Goal: Information Seeking & Learning: Learn about a topic

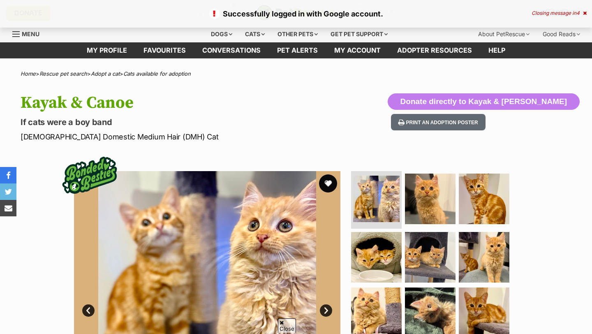
scroll to position [61, 0]
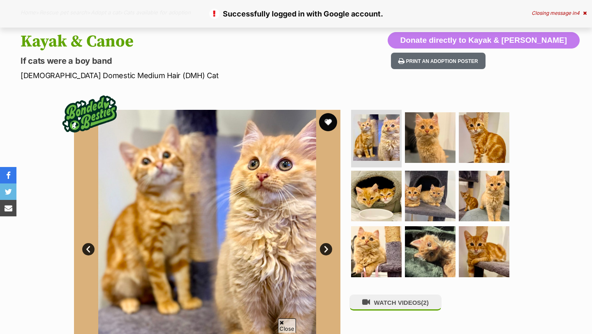
click at [326, 119] on button "favourite" at bounding box center [328, 122] width 18 height 18
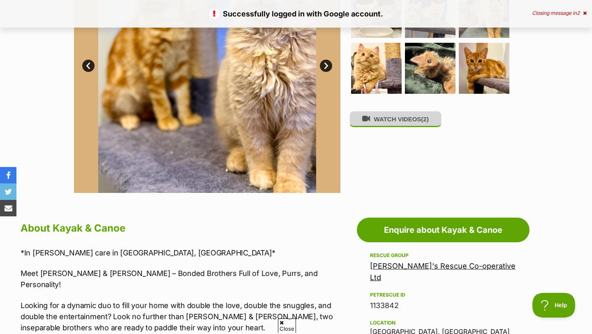
scroll to position [0, 0]
click at [412, 118] on button "WATCH VIDEOS (2)" at bounding box center [396, 119] width 92 height 16
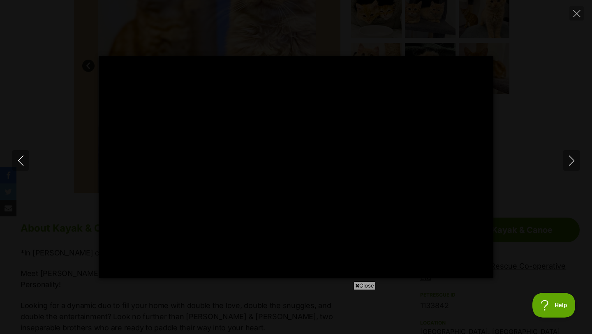
type input "100"
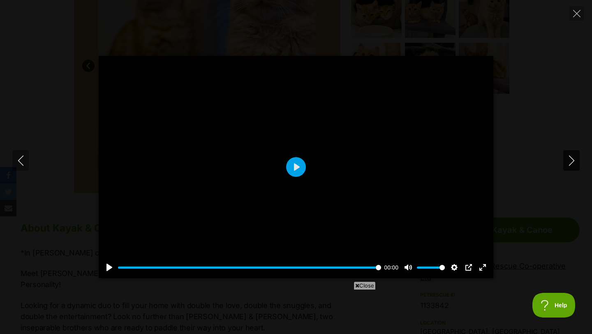
click at [568, 160] on icon "Next" at bounding box center [572, 160] width 10 height 10
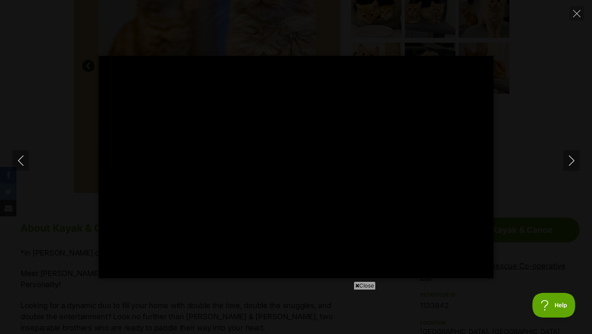
type input "100"
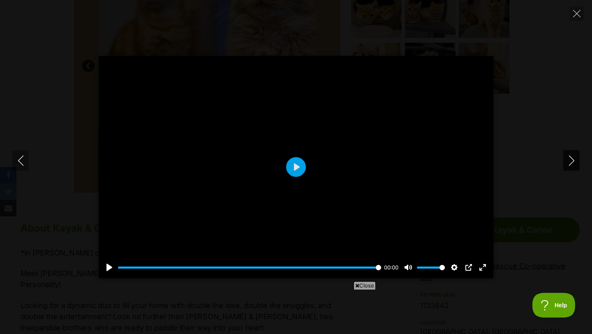
click at [570, 159] on icon "Next" at bounding box center [572, 160] width 10 height 10
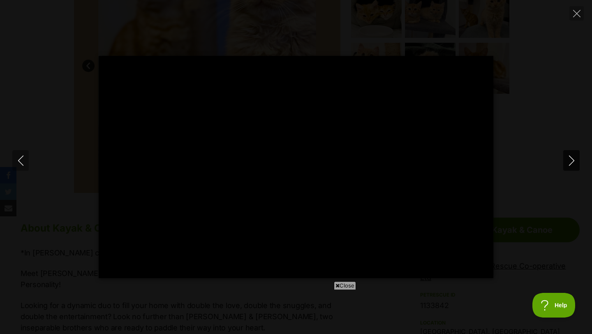
click at [570, 159] on icon "Next" at bounding box center [572, 160] width 10 height 10
type input "3.98"
click at [576, 15] on icon "Close" at bounding box center [576, 13] width 7 height 7
type input "8.4"
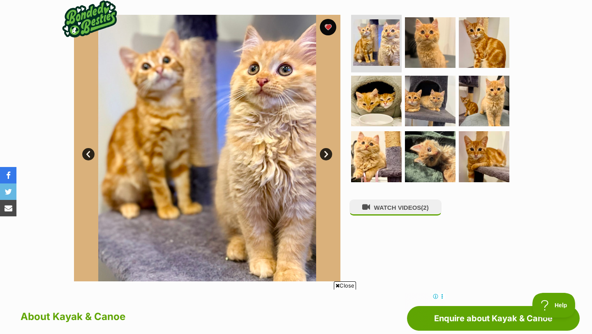
scroll to position [130, 0]
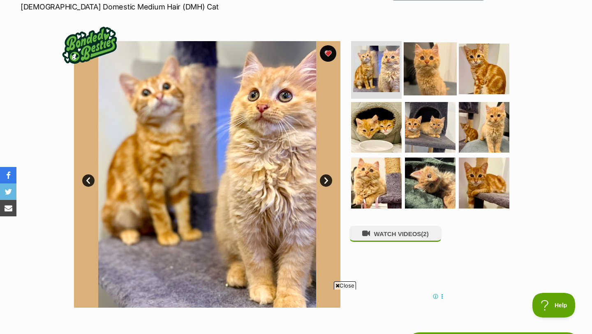
click at [422, 73] on img at bounding box center [430, 68] width 53 height 53
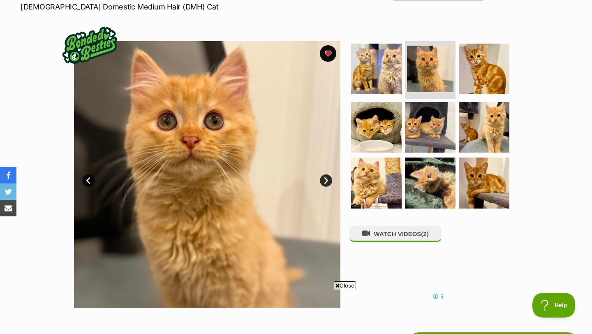
scroll to position [163, 0]
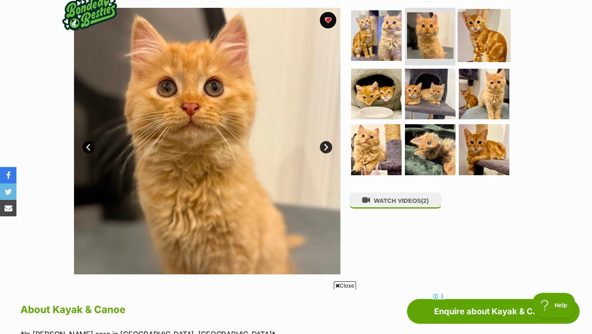
click at [473, 24] on img at bounding box center [484, 35] width 53 height 53
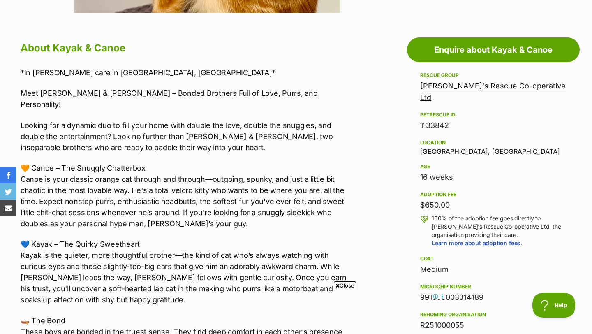
scroll to position [424, 0]
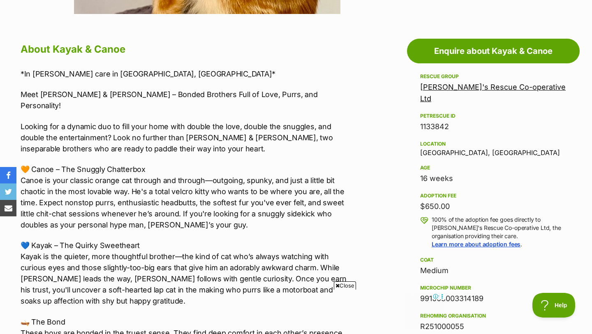
click at [336, 285] on icon at bounding box center [338, 285] width 4 height 5
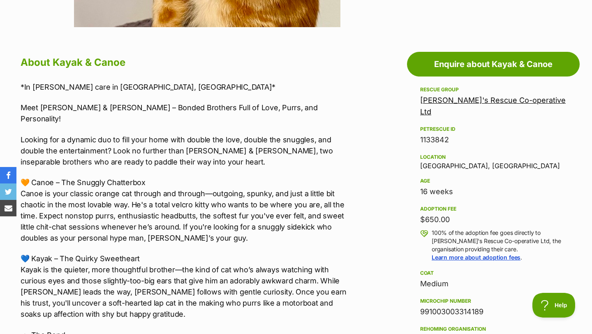
scroll to position [413, 0]
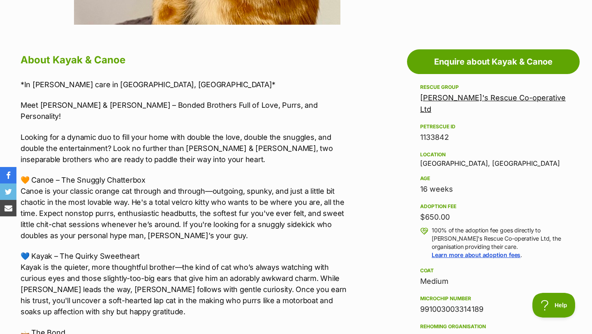
drag, startPoint x: 456, startPoint y: 180, endPoint x: 406, endPoint y: 179, distance: 50.2
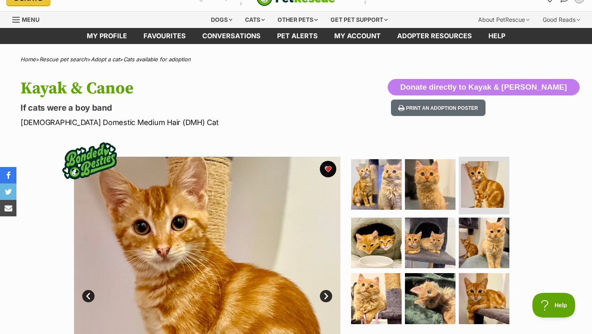
scroll to position [0, 0]
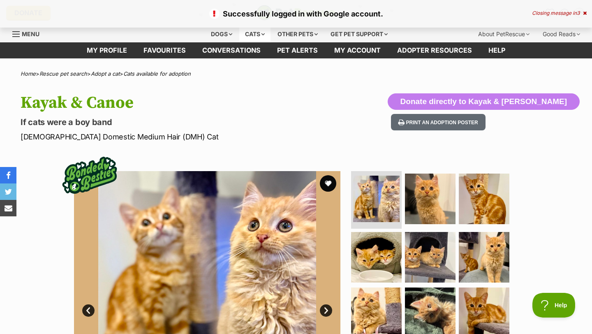
click at [260, 33] on div "Cats" at bounding box center [254, 34] width 31 height 16
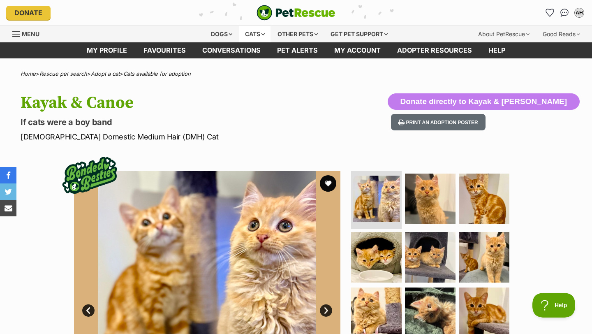
click at [263, 32] on div "Cats" at bounding box center [254, 34] width 31 height 16
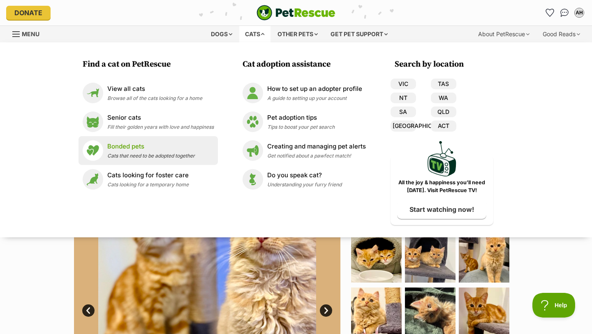
click at [128, 146] on p "Bonded pets" at bounding box center [151, 146] width 88 height 9
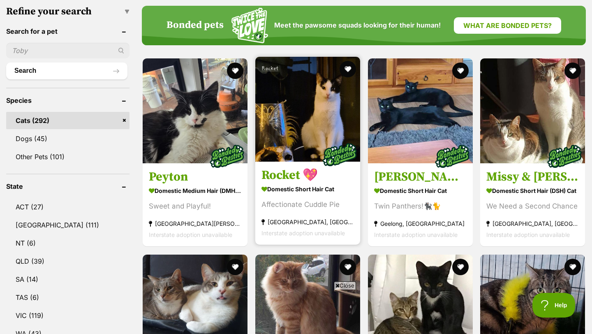
scroll to position [320, 0]
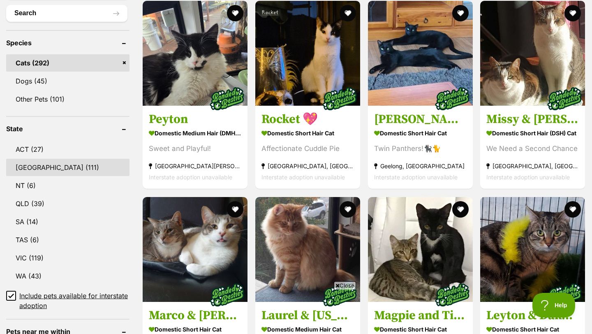
click at [79, 166] on link "NSW (111)" at bounding box center [67, 167] width 123 height 17
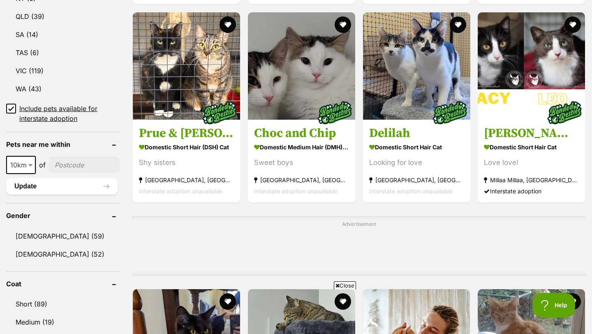
scroll to position [517, 0]
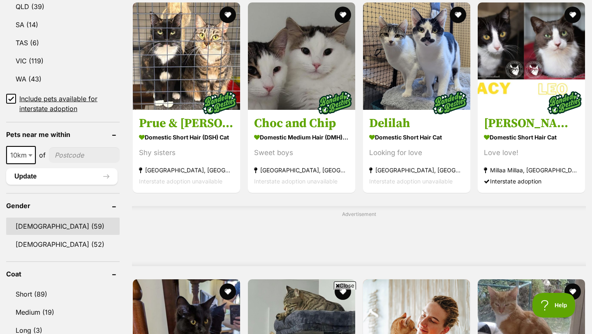
click at [68, 218] on link "Male (59)" at bounding box center [62, 226] width 113 height 17
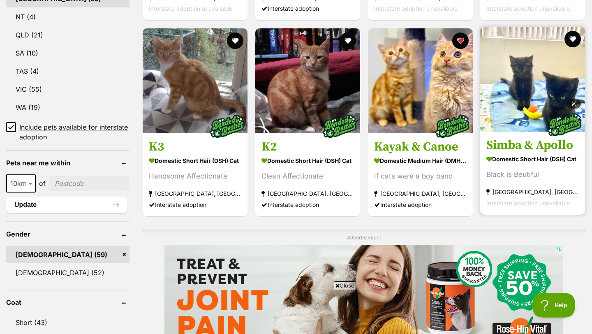
click at [534, 92] on img at bounding box center [532, 79] width 105 height 105
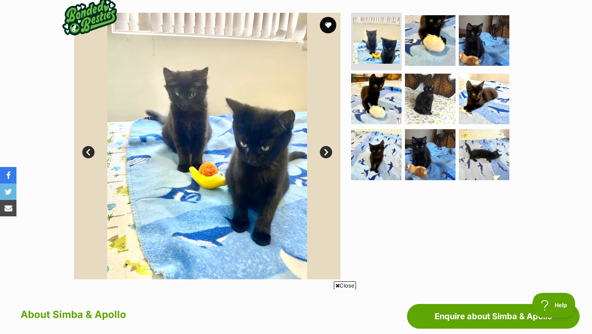
click at [325, 148] on link "Next" at bounding box center [326, 152] width 12 height 12
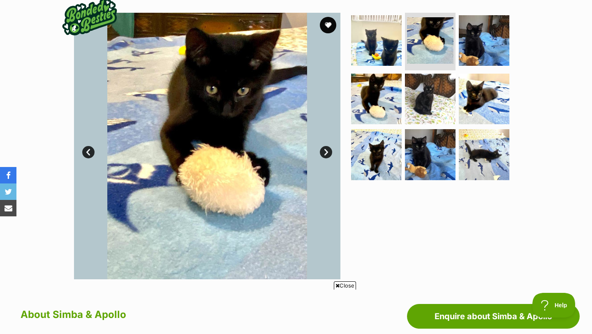
click at [325, 148] on link "Next" at bounding box center [326, 152] width 12 height 12
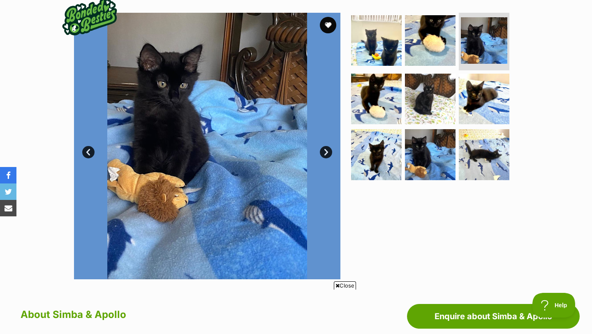
click at [325, 148] on link "Next" at bounding box center [326, 152] width 12 height 12
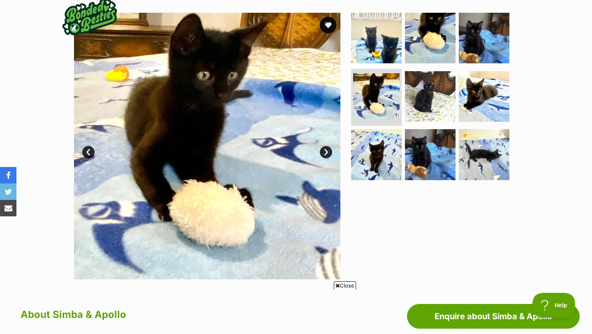
click at [325, 148] on link "Next" at bounding box center [326, 152] width 12 height 12
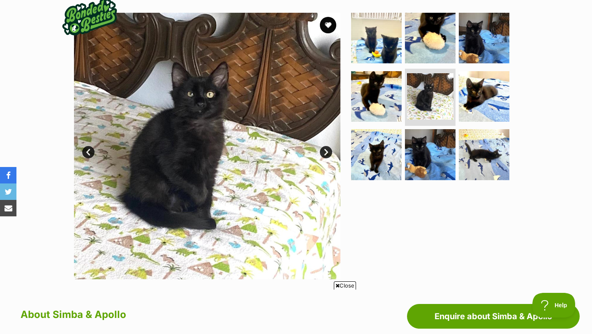
click at [325, 148] on link "Next" at bounding box center [326, 152] width 12 height 12
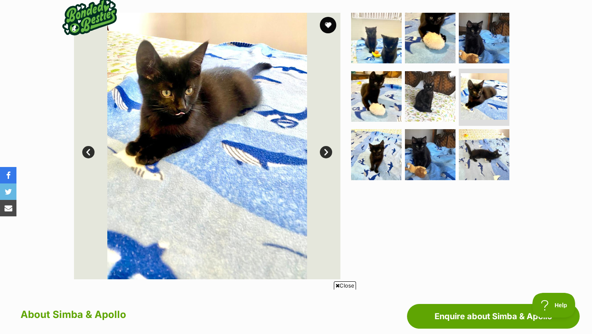
click at [325, 148] on link "Next" at bounding box center [326, 152] width 12 height 12
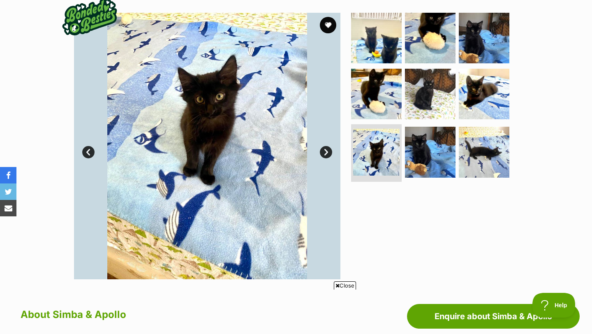
click at [325, 148] on link "Next" at bounding box center [326, 152] width 12 height 12
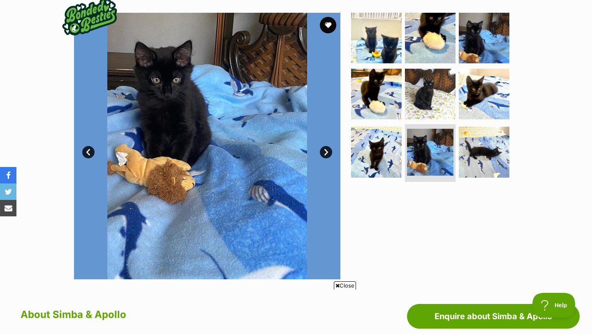
click at [325, 148] on link "Next" at bounding box center [326, 152] width 12 height 12
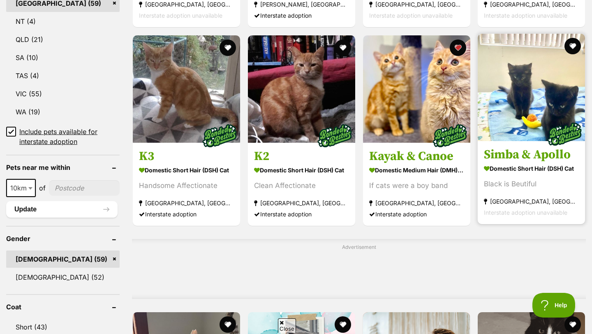
click at [572, 34] on div at bounding box center [531, 88] width 107 height 109
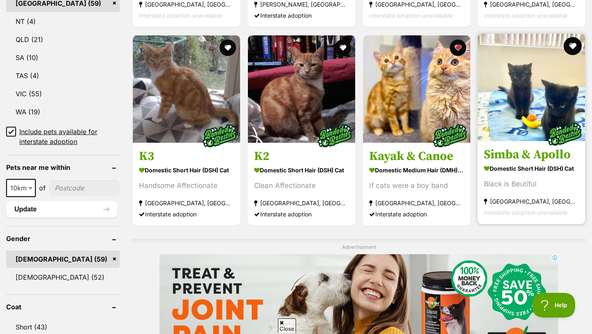
click at [574, 37] on button "favourite" at bounding box center [573, 46] width 18 height 18
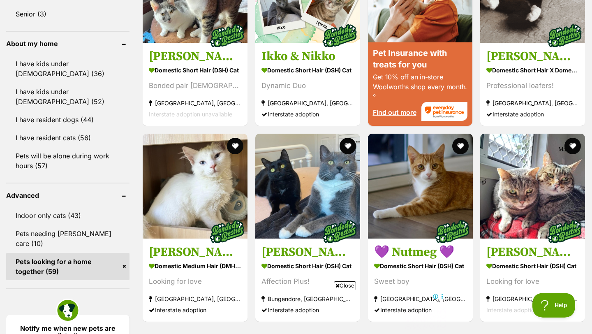
scroll to position [941, 0]
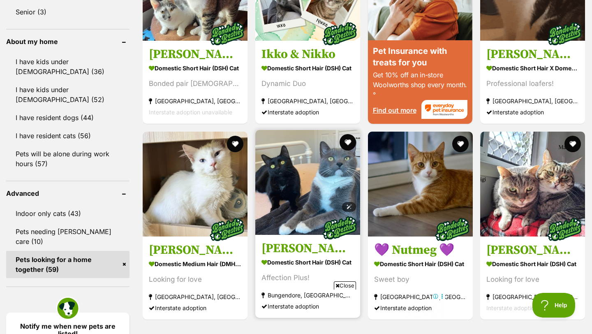
click at [297, 196] on img at bounding box center [307, 182] width 105 height 105
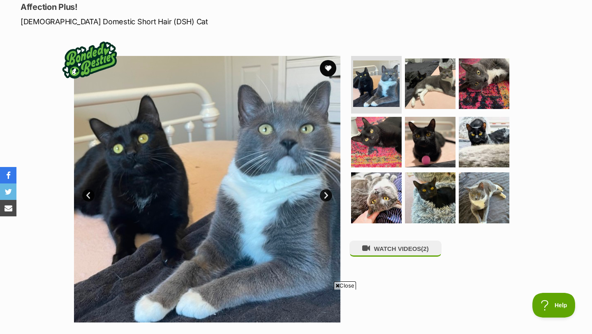
scroll to position [113, 0]
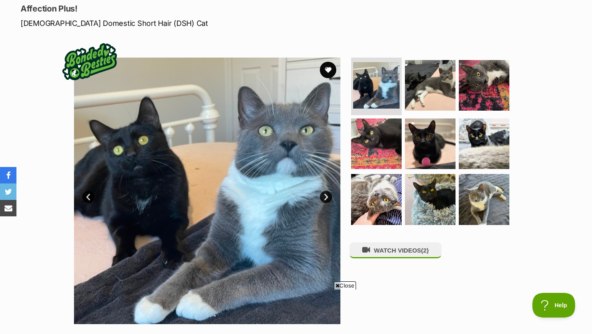
click at [326, 195] on link "Next" at bounding box center [326, 197] width 12 height 12
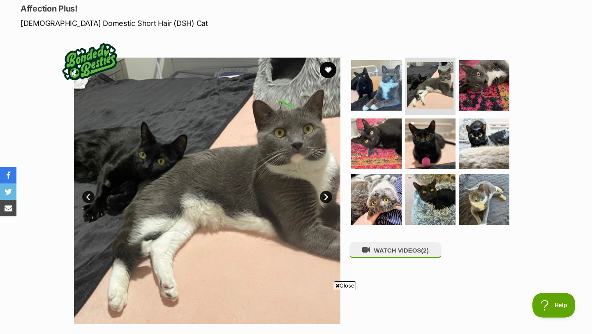
click at [326, 195] on link "Next" at bounding box center [326, 197] width 12 height 12
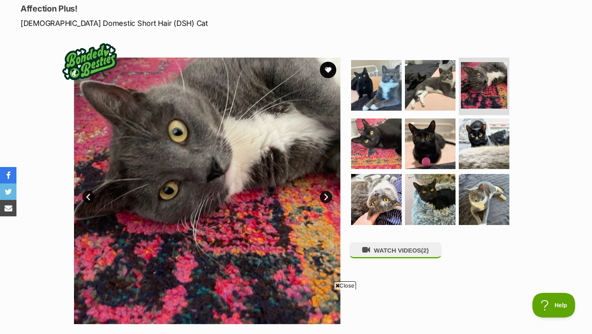
click at [326, 195] on link "Next" at bounding box center [326, 197] width 12 height 12
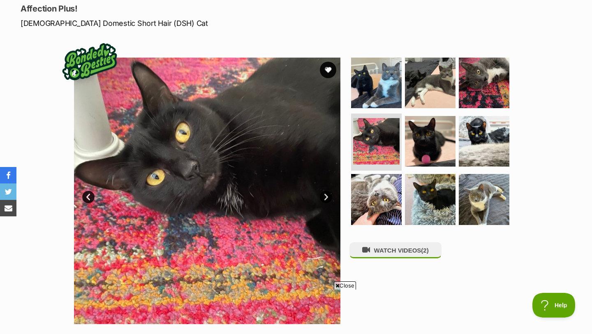
click at [326, 195] on link "Next" at bounding box center [326, 197] width 12 height 12
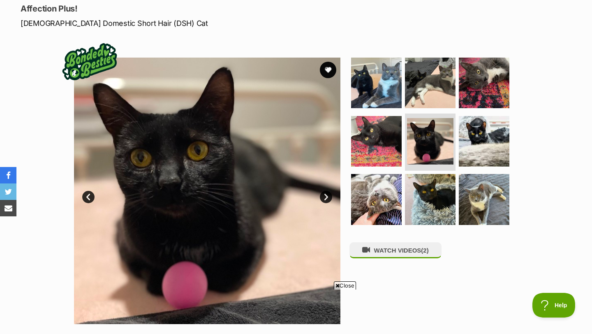
click at [326, 195] on link "Next" at bounding box center [326, 197] width 12 height 12
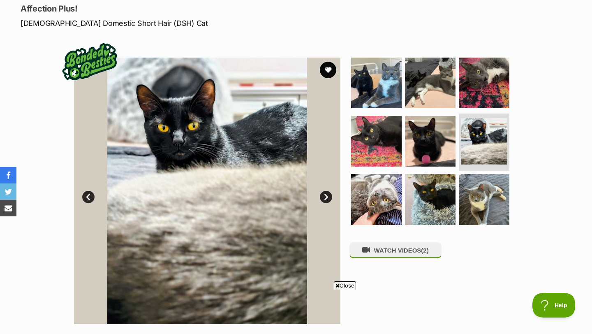
click at [326, 195] on link "Next" at bounding box center [326, 197] width 12 height 12
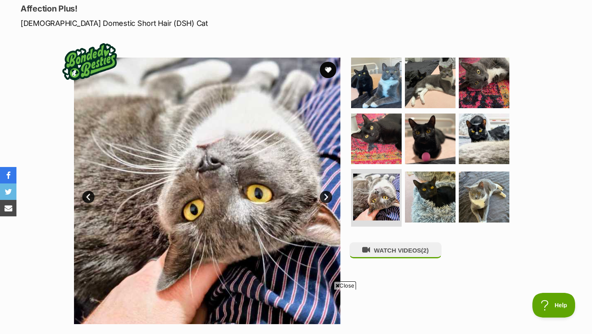
click at [326, 195] on link "Next" at bounding box center [326, 197] width 12 height 12
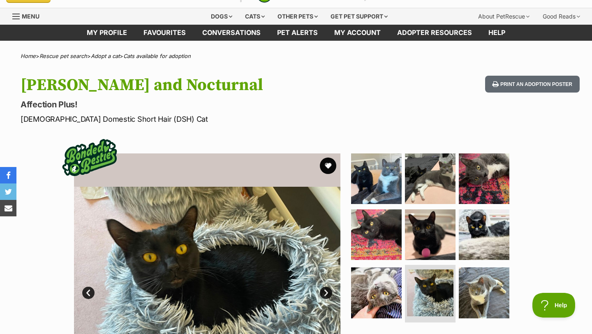
scroll to position [0, 0]
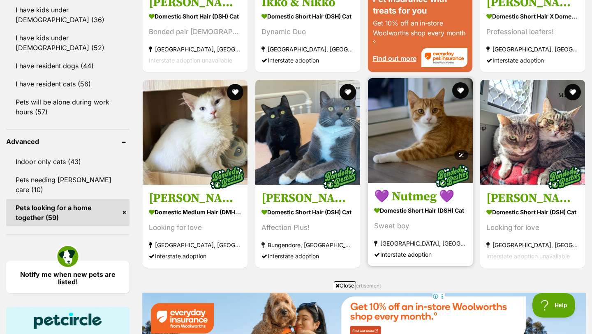
scroll to position [994, 0]
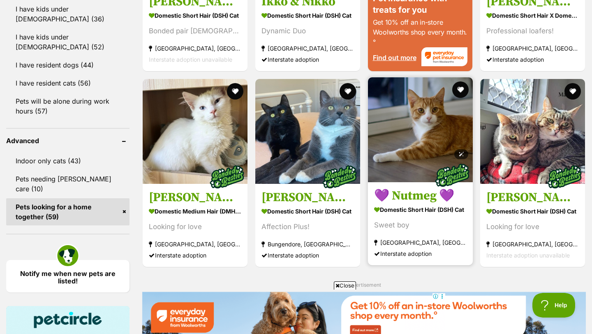
click at [415, 126] on img at bounding box center [420, 129] width 105 height 105
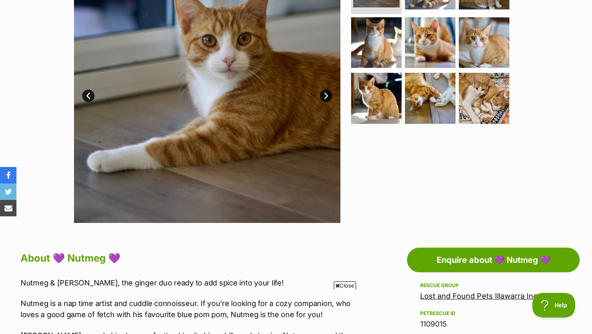
scroll to position [219, 0]
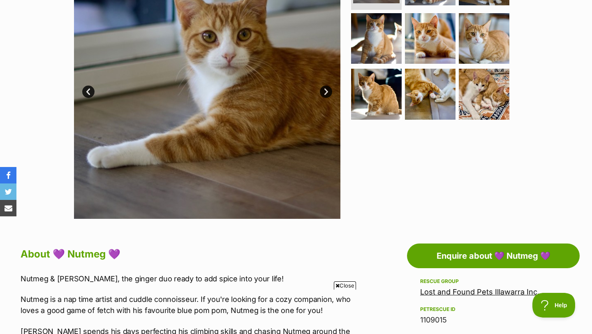
click at [327, 97] on link "Next" at bounding box center [326, 92] width 12 height 12
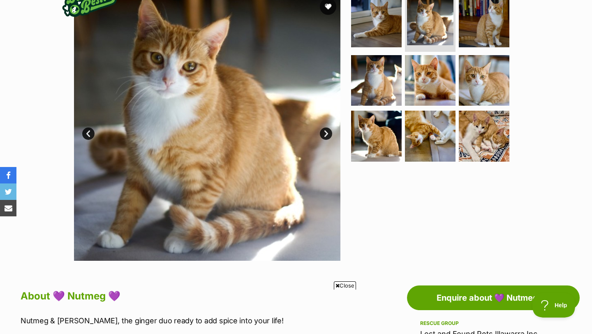
scroll to position [172, 0]
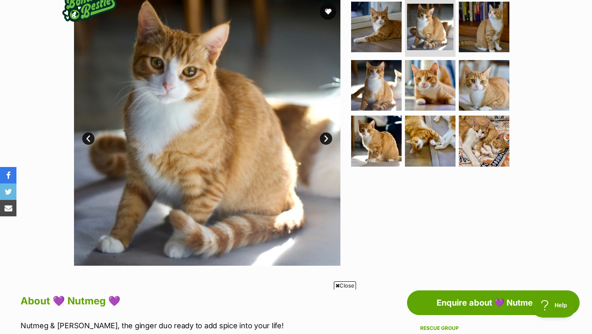
click at [328, 141] on link "Next" at bounding box center [326, 138] width 12 height 12
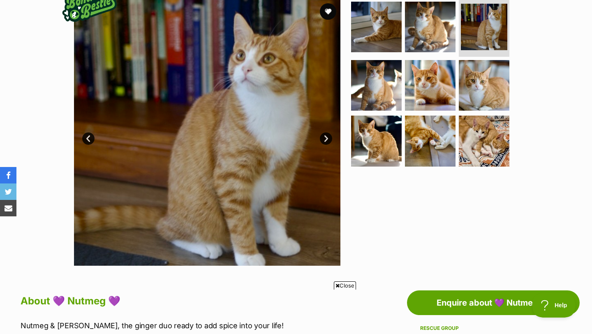
click at [328, 141] on link "Next" at bounding box center [326, 138] width 12 height 12
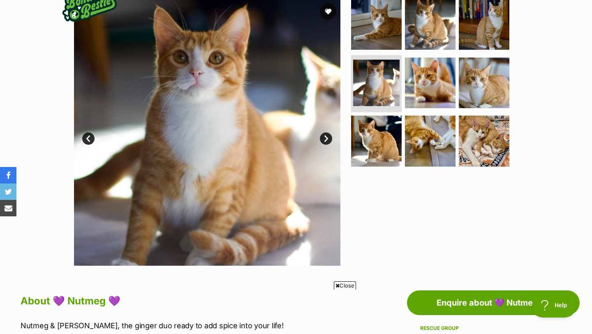
click at [328, 141] on link "Next" at bounding box center [326, 138] width 12 height 12
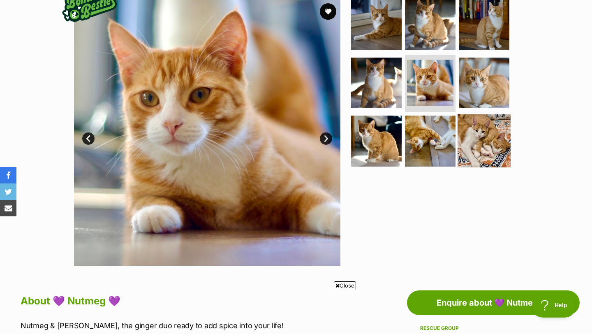
click at [490, 127] on img at bounding box center [484, 140] width 53 height 53
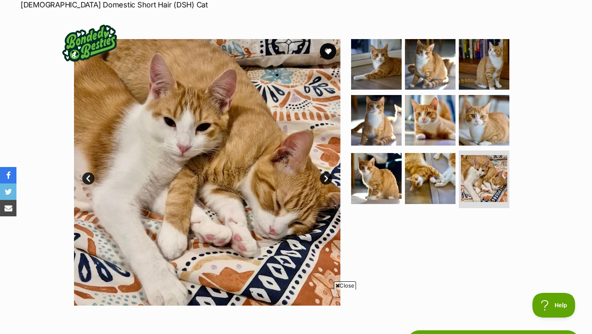
scroll to position [0, 0]
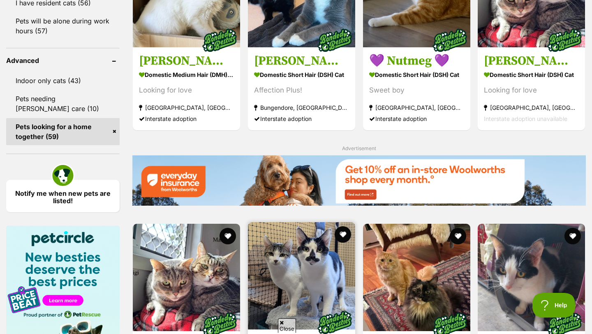
scroll to position [1074, 0]
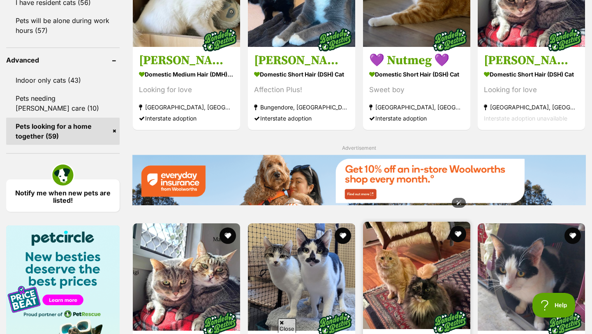
click at [397, 222] on img at bounding box center [416, 275] width 107 height 107
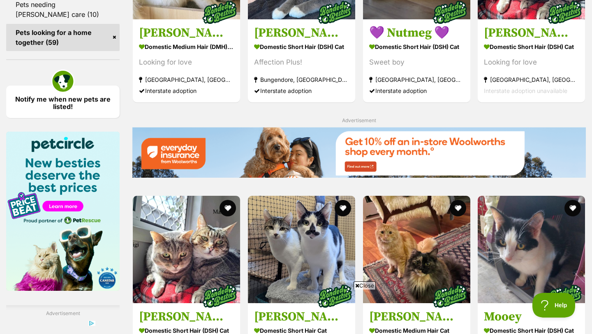
scroll to position [1168, 0]
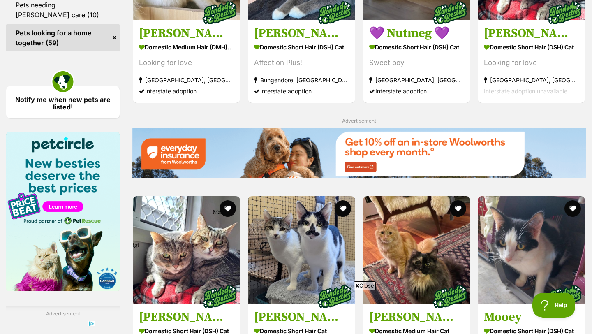
click at [358, 283] on span "Close" at bounding box center [365, 285] width 22 height 8
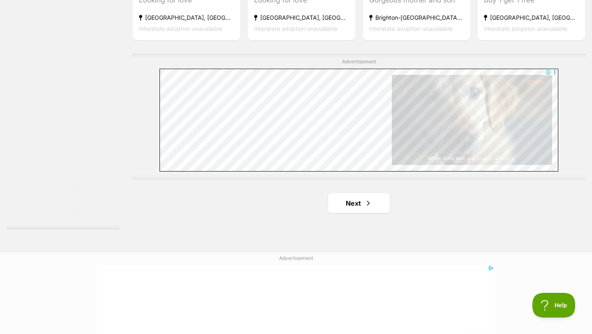
scroll to position [1522, 0]
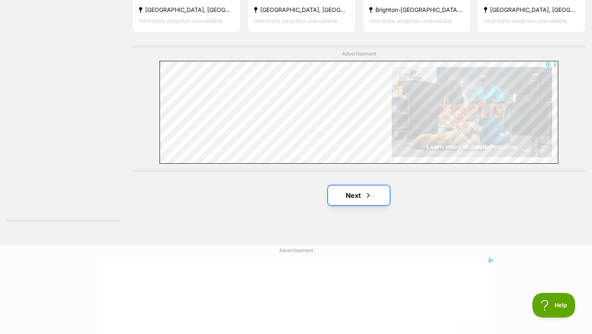
click at [357, 185] on link "Next" at bounding box center [359, 195] width 62 height 20
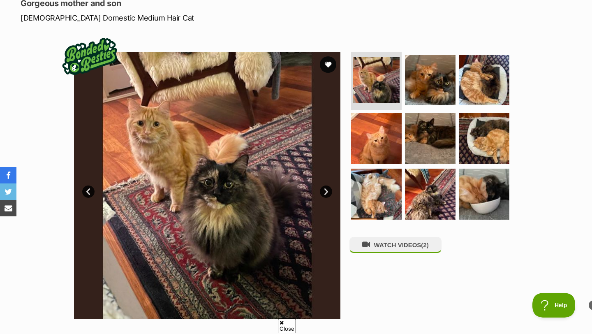
scroll to position [125, 0]
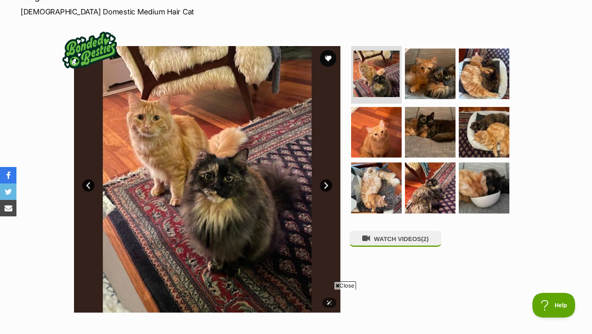
click at [326, 185] on link "Next" at bounding box center [326, 185] width 12 height 12
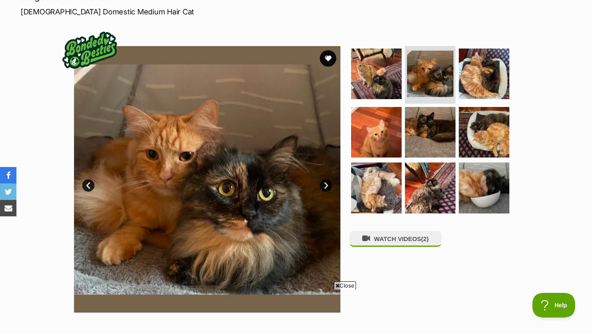
scroll to position [0, 0]
click at [336, 284] on icon at bounding box center [338, 285] width 4 height 5
click at [329, 184] on link "Next" at bounding box center [326, 185] width 12 height 12
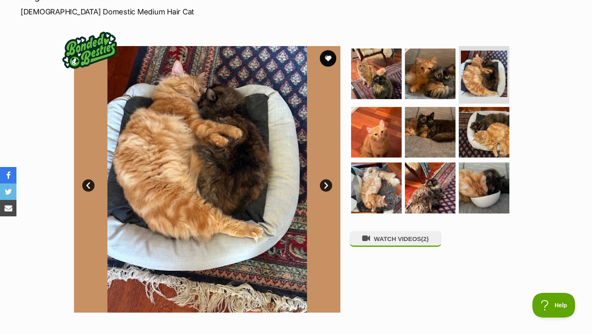
click at [329, 184] on link "Next" at bounding box center [326, 185] width 12 height 12
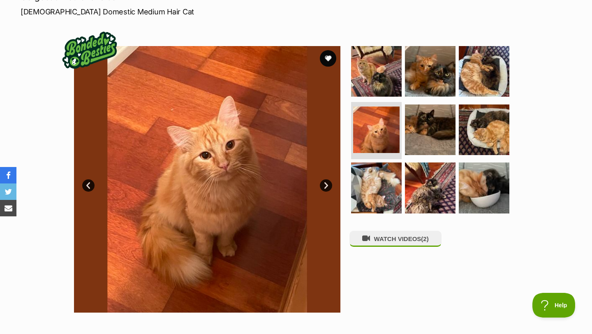
click at [329, 184] on link "Next" at bounding box center [326, 185] width 12 height 12
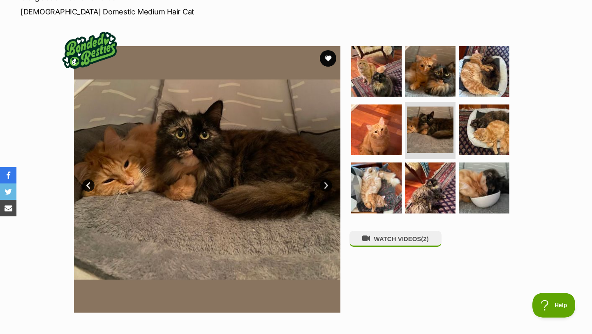
click at [329, 184] on link "Next" at bounding box center [326, 185] width 12 height 12
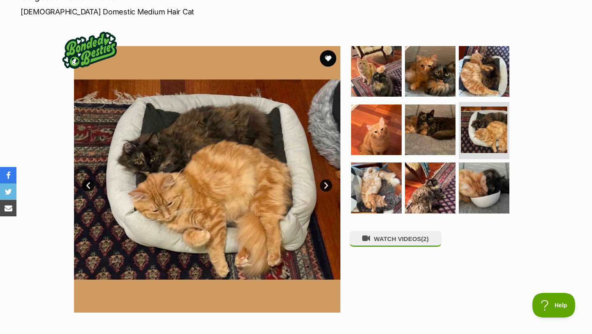
click at [329, 184] on link "Next" at bounding box center [326, 185] width 12 height 12
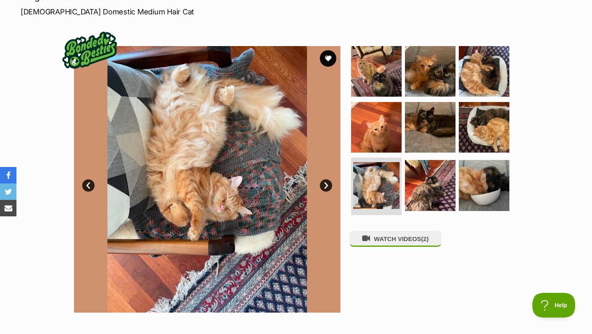
click at [329, 184] on link "Next" at bounding box center [326, 185] width 12 height 12
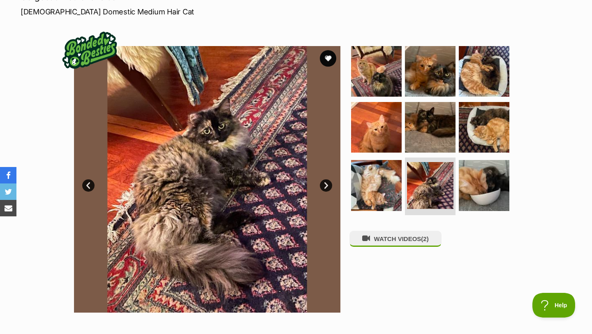
click at [325, 186] on link "Next" at bounding box center [326, 185] width 12 height 12
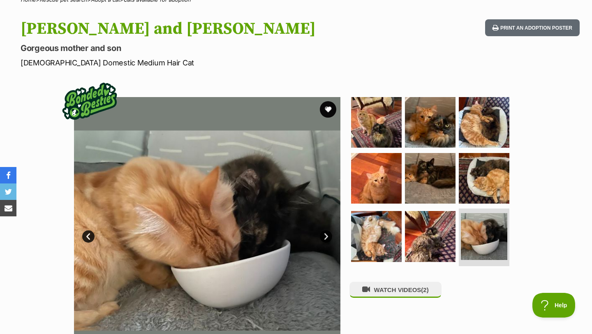
scroll to position [74, 0]
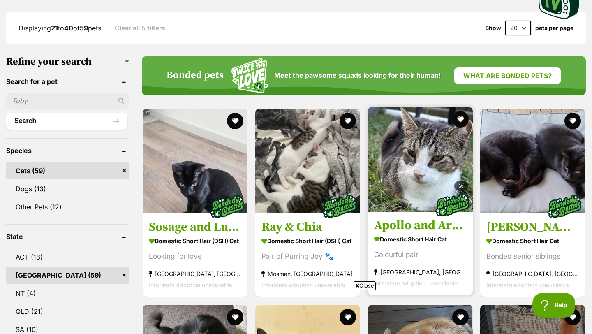
click at [426, 158] on img at bounding box center [420, 159] width 105 height 105
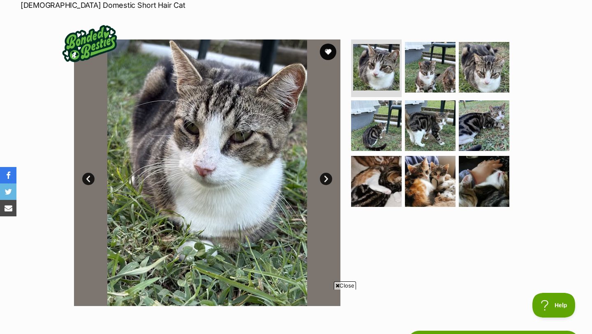
click at [322, 179] on link "Next" at bounding box center [326, 179] width 12 height 12
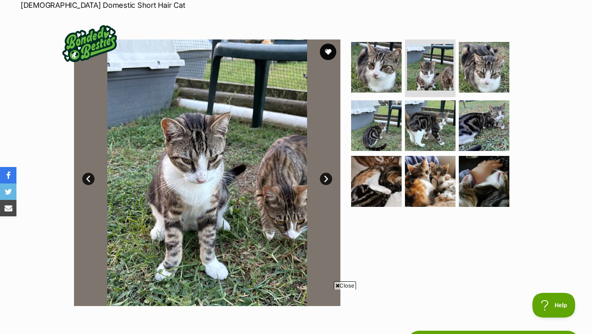
click at [323, 180] on link "Next" at bounding box center [326, 179] width 12 height 12
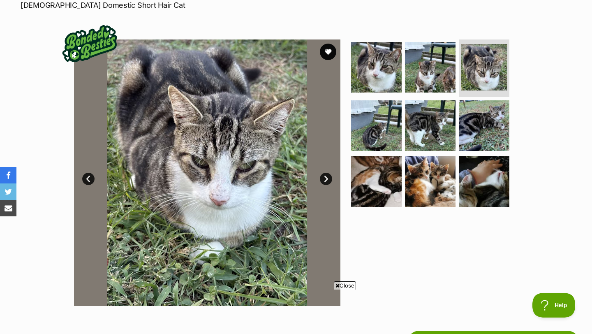
click at [323, 180] on link "Next" at bounding box center [326, 179] width 12 height 12
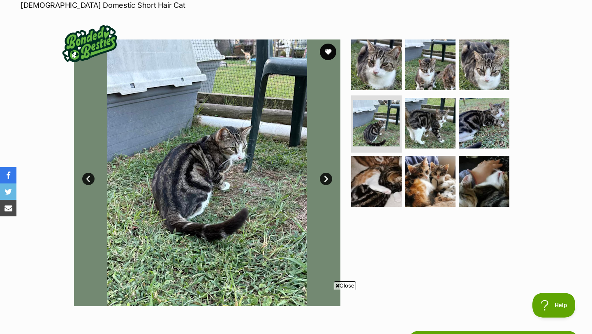
click at [323, 180] on link "Next" at bounding box center [326, 179] width 12 height 12
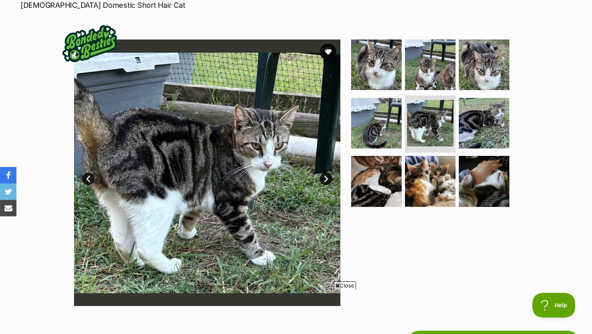
click at [323, 180] on link "Next" at bounding box center [326, 179] width 12 height 12
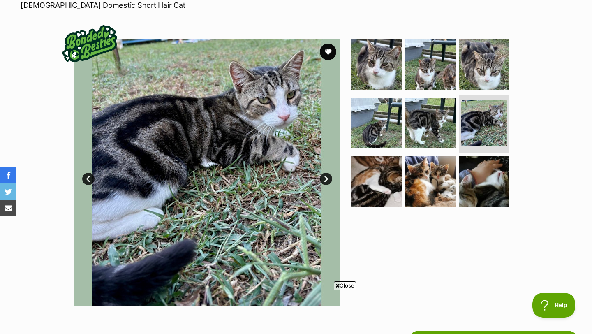
click at [323, 180] on link "Next" at bounding box center [326, 179] width 12 height 12
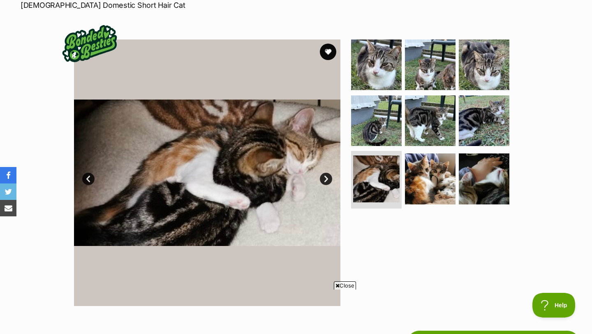
click at [323, 180] on link "Next" at bounding box center [326, 179] width 12 height 12
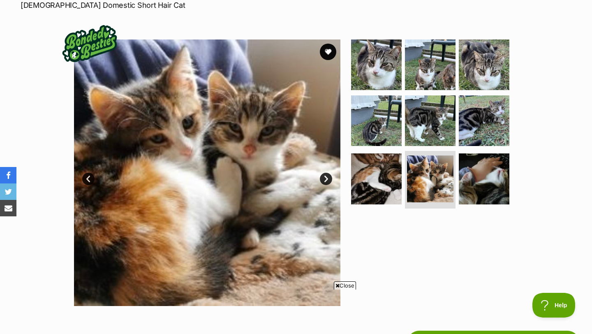
click at [323, 180] on link "Next" at bounding box center [326, 179] width 12 height 12
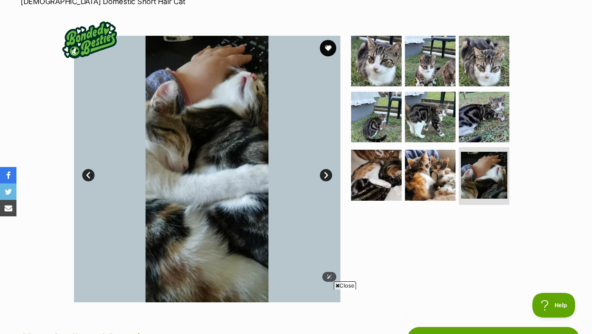
scroll to position [130, 0]
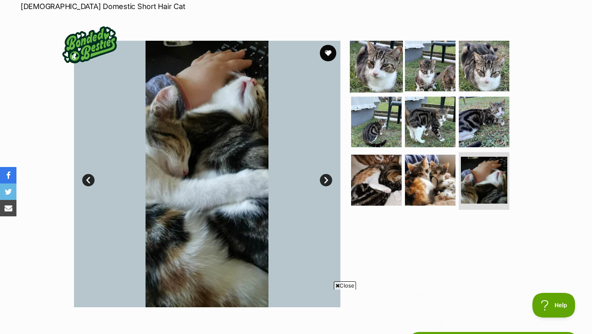
click at [375, 61] on img at bounding box center [376, 65] width 53 height 53
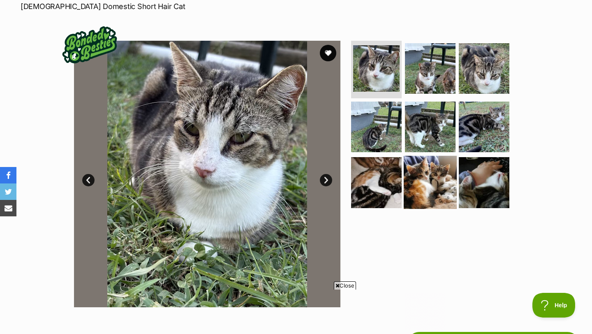
click at [424, 168] on img at bounding box center [430, 182] width 53 height 53
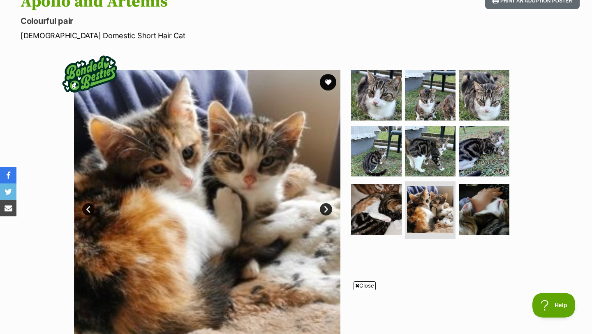
scroll to position [0, 0]
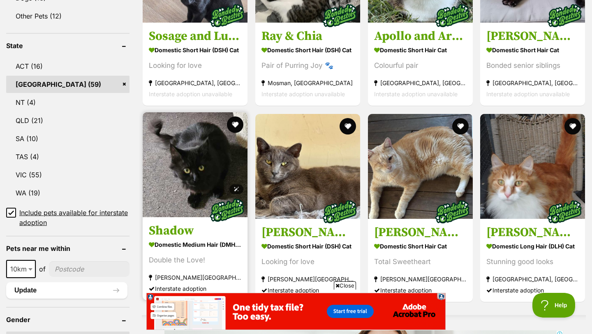
click at [179, 163] on img at bounding box center [195, 164] width 105 height 105
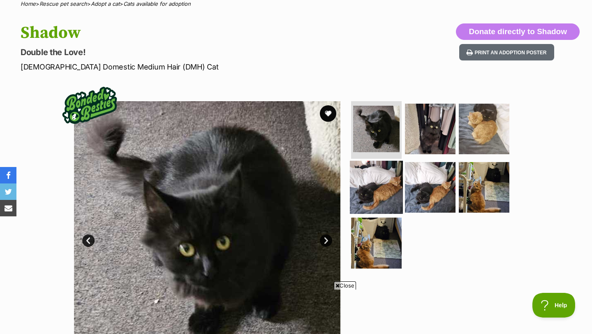
click at [373, 185] on img at bounding box center [376, 186] width 53 height 53
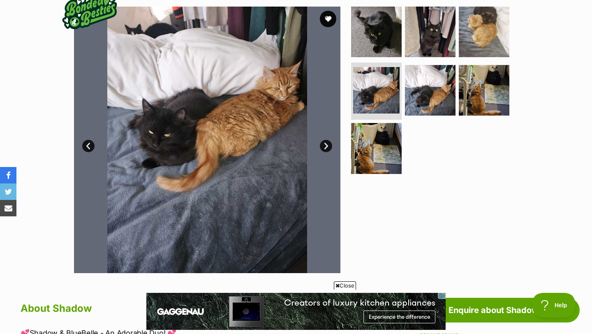
scroll to position [164, 0]
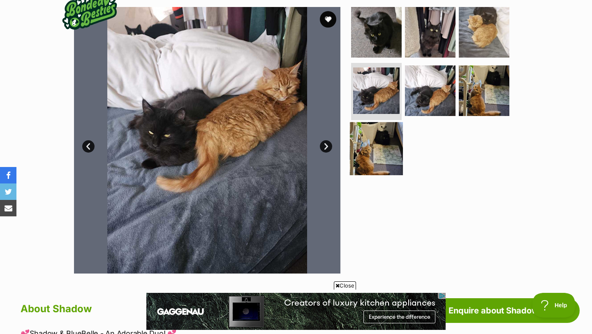
click at [379, 141] on img at bounding box center [376, 148] width 53 height 53
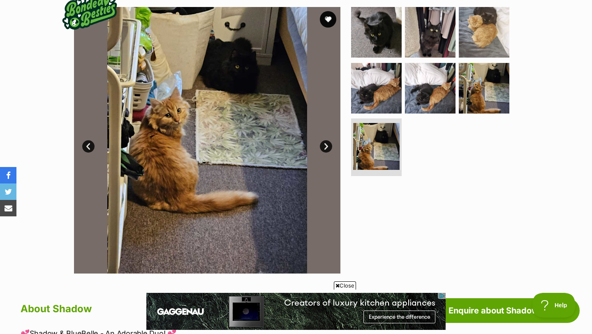
click at [86, 148] on link "Prev" at bounding box center [88, 146] width 12 height 12
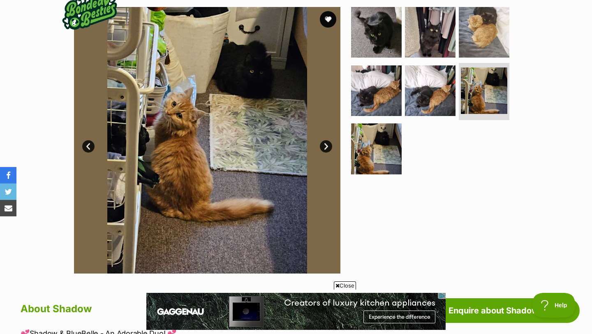
click at [86, 148] on link "Prev" at bounding box center [88, 146] width 12 height 12
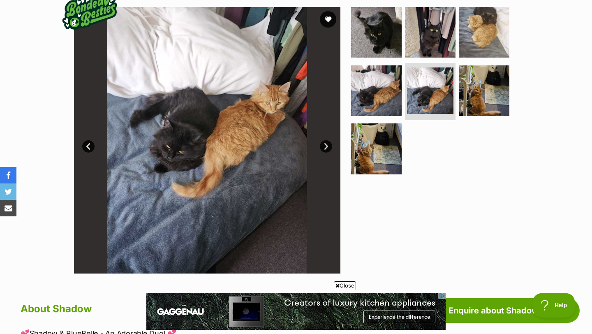
click at [322, 150] on link "Next" at bounding box center [326, 146] width 12 height 12
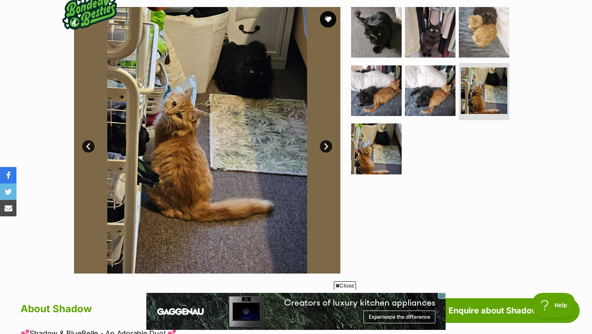
click at [323, 148] on link "Next" at bounding box center [326, 146] width 12 height 12
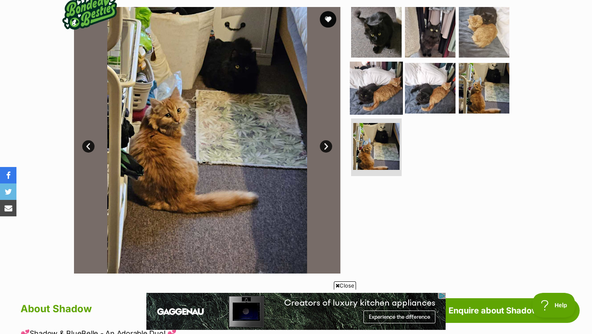
click at [370, 87] on img at bounding box center [376, 87] width 53 height 53
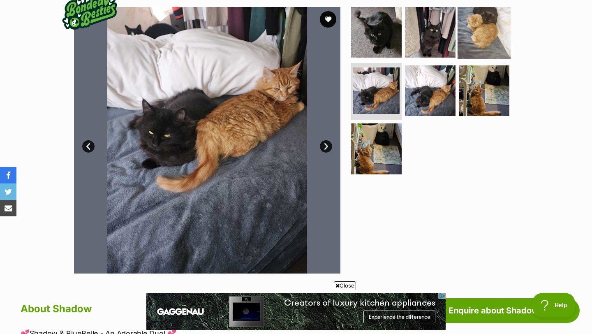
click at [480, 28] on img at bounding box center [484, 32] width 53 height 53
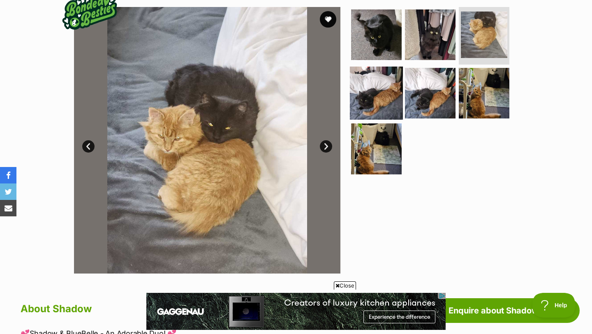
click at [376, 93] on img at bounding box center [376, 92] width 53 height 53
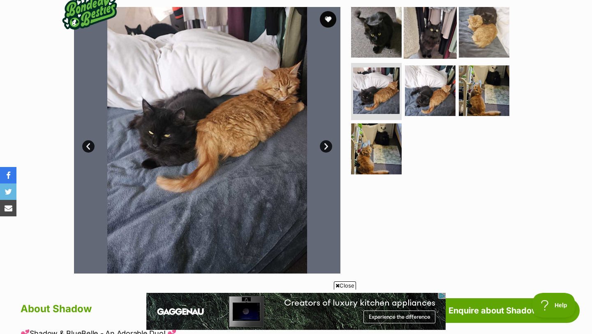
click at [420, 49] on img at bounding box center [430, 32] width 53 height 53
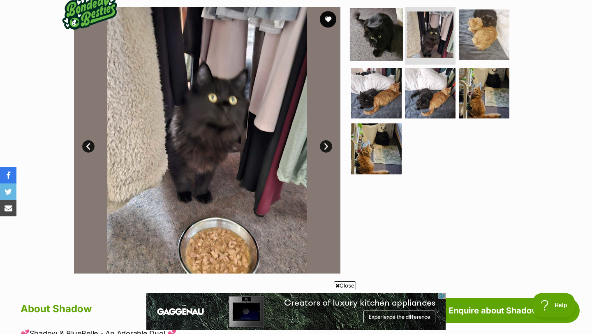
click at [376, 40] on img at bounding box center [376, 34] width 53 height 53
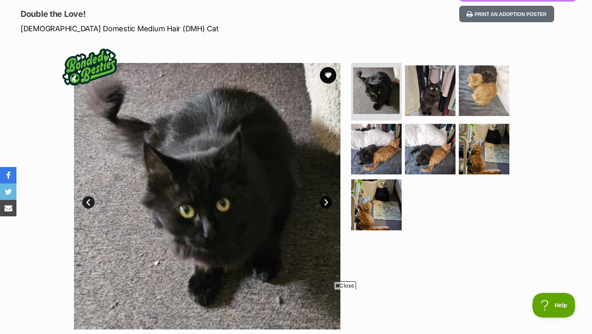
scroll to position [0, 0]
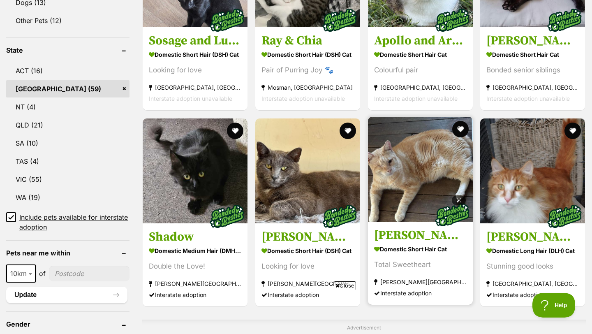
click at [401, 170] on img at bounding box center [420, 169] width 105 height 105
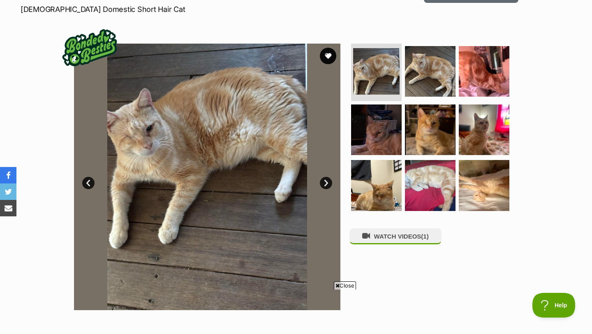
click at [326, 178] on link "Next" at bounding box center [326, 183] width 12 height 12
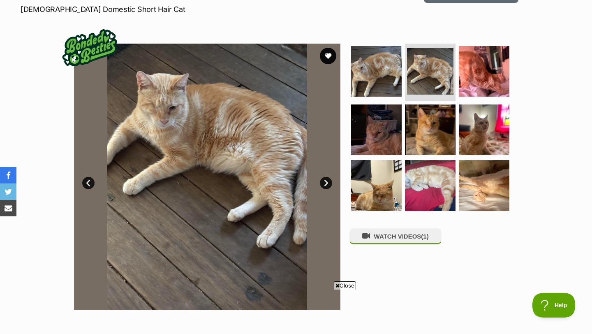
click at [326, 178] on link "Next" at bounding box center [326, 183] width 12 height 12
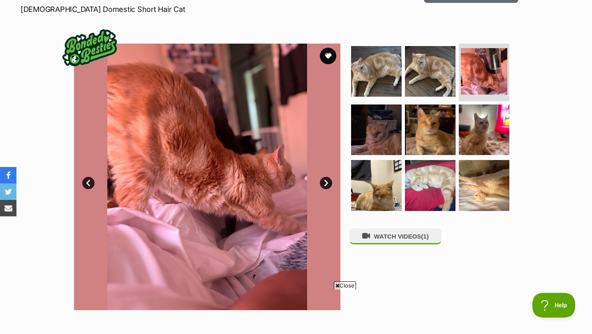
click at [326, 178] on link "Next" at bounding box center [326, 183] width 12 height 12
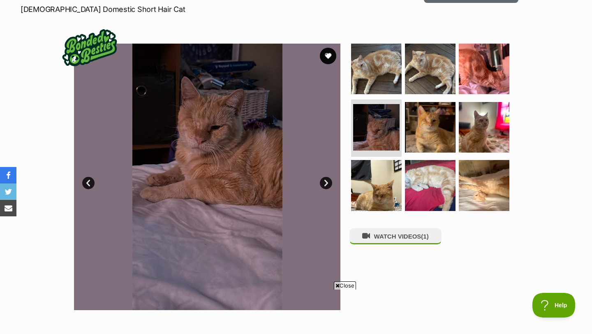
click at [326, 178] on link "Next" at bounding box center [326, 183] width 12 height 12
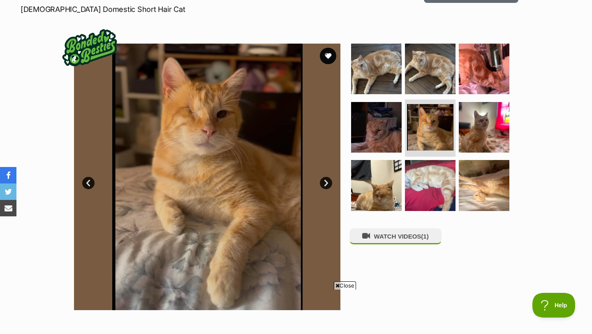
click at [326, 178] on link "Next" at bounding box center [326, 183] width 12 height 12
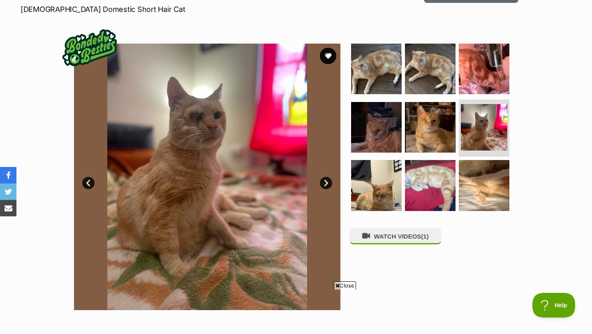
click at [326, 178] on link "Next" at bounding box center [326, 183] width 12 height 12
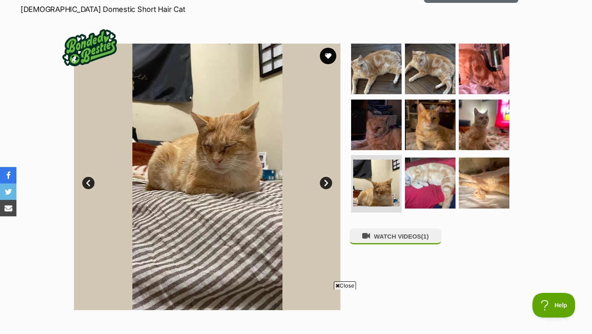
click at [326, 178] on link "Next" at bounding box center [326, 183] width 12 height 12
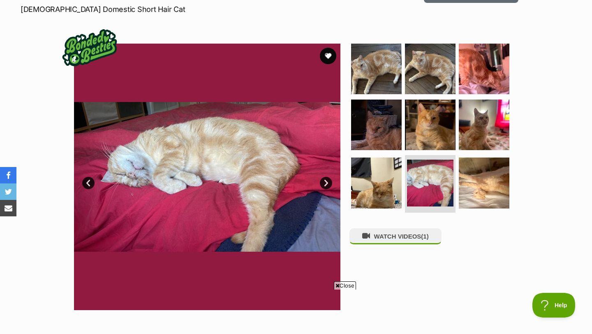
click at [326, 178] on link "Next" at bounding box center [326, 183] width 12 height 12
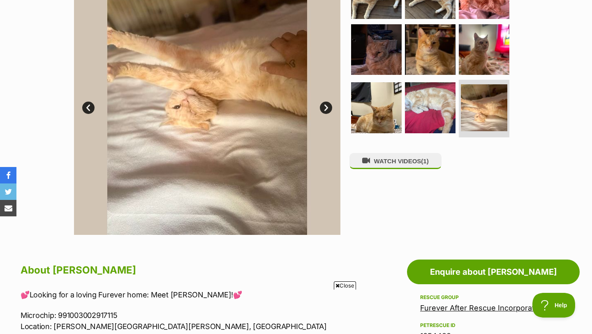
scroll to position [181, 0]
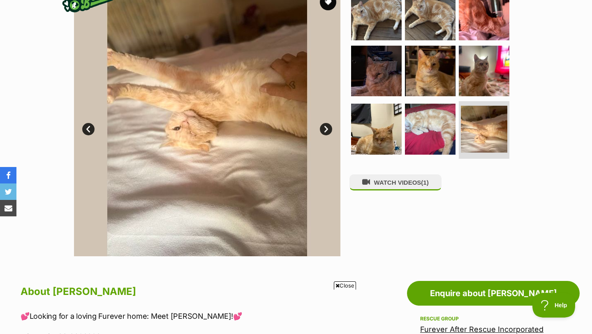
click at [91, 131] on link "Prev" at bounding box center [88, 129] width 12 height 12
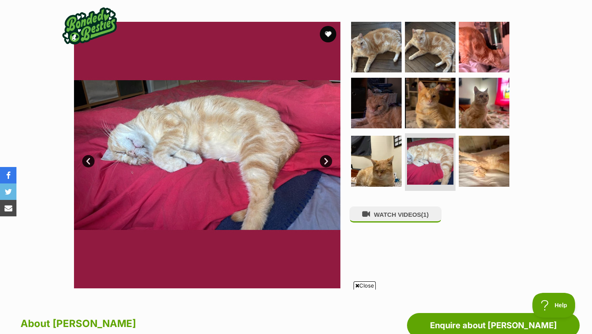
scroll to position [129, 0]
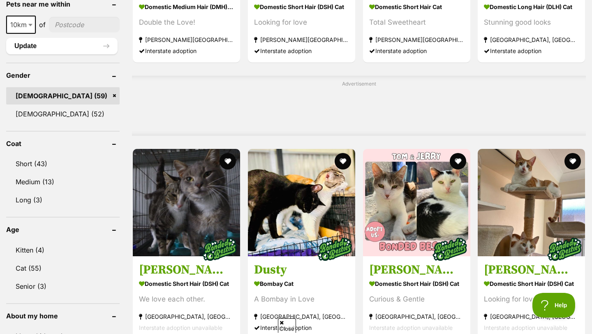
scroll to position [689, 0]
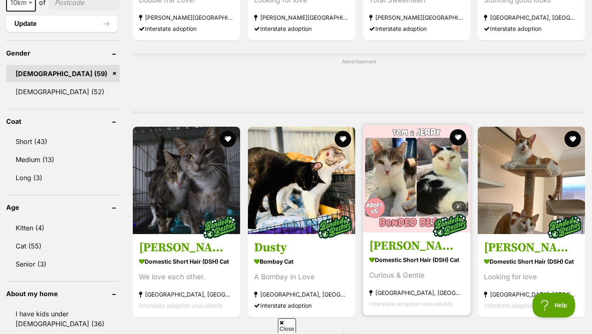
click at [417, 169] on img at bounding box center [416, 178] width 107 height 107
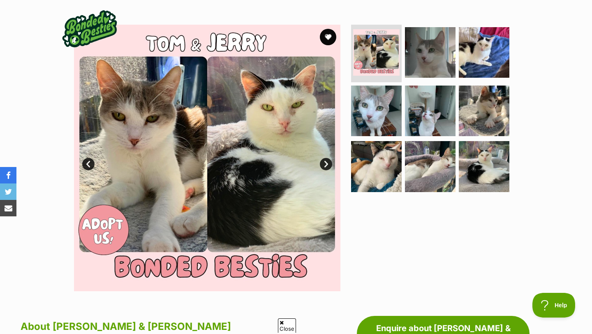
scroll to position [146, 0]
click at [324, 165] on link "Next" at bounding box center [326, 164] width 12 height 12
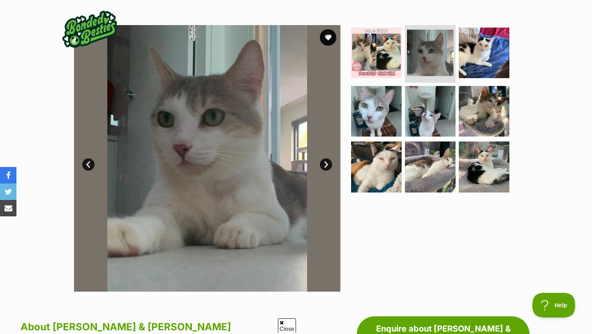
scroll to position [0, 0]
click at [324, 165] on link "Next" at bounding box center [326, 164] width 12 height 12
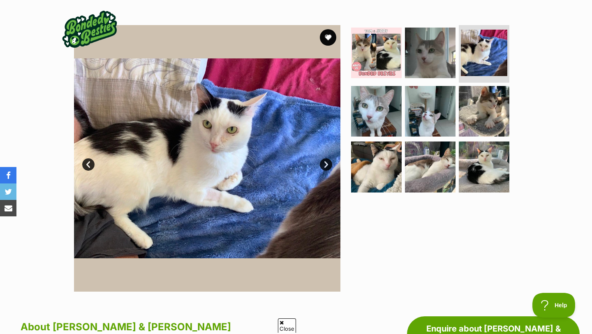
click at [324, 165] on link "Next" at bounding box center [326, 164] width 12 height 12
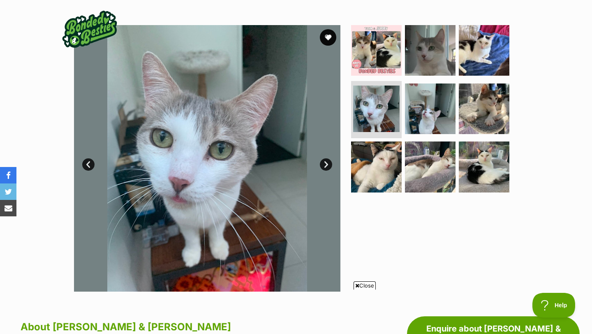
click at [324, 165] on link "Next" at bounding box center [326, 164] width 12 height 12
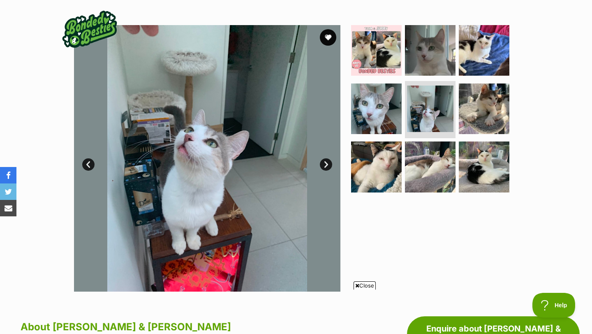
click at [324, 165] on link "Next" at bounding box center [326, 164] width 12 height 12
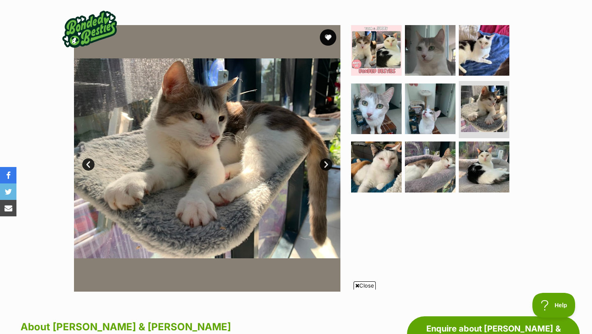
click at [324, 165] on link "Next" at bounding box center [326, 164] width 12 height 12
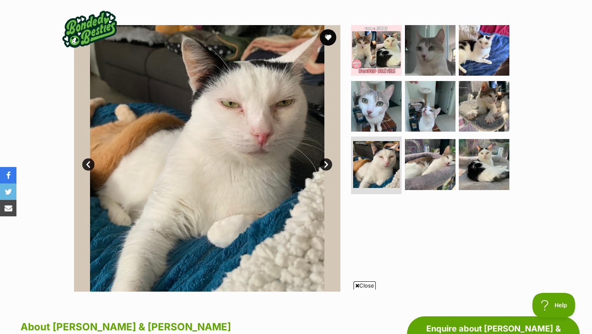
click at [324, 165] on link "Next" at bounding box center [326, 164] width 12 height 12
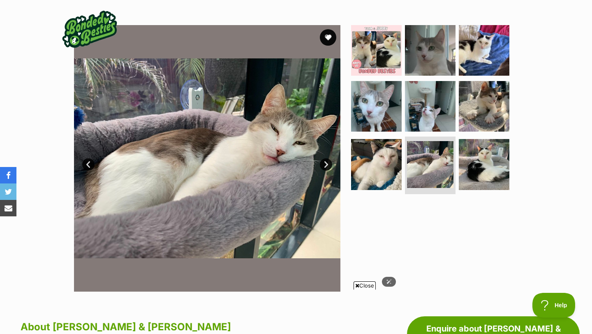
click at [82, 167] on img at bounding box center [207, 158] width 266 height 266
click at [385, 163] on img at bounding box center [376, 164] width 53 height 53
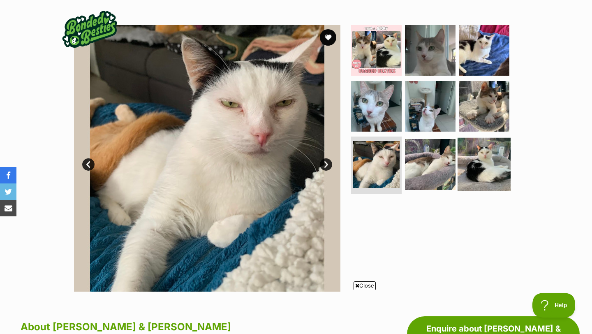
click at [496, 164] on img at bounding box center [484, 164] width 53 height 53
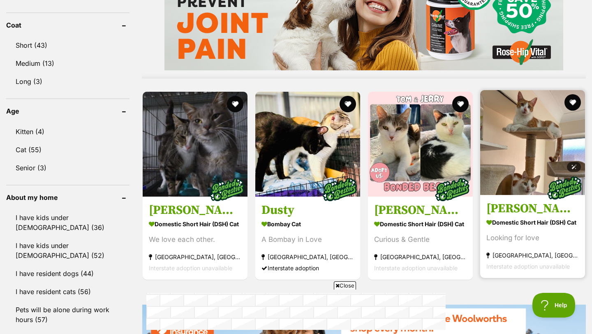
click at [525, 155] on img at bounding box center [532, 142] width 105 height 105
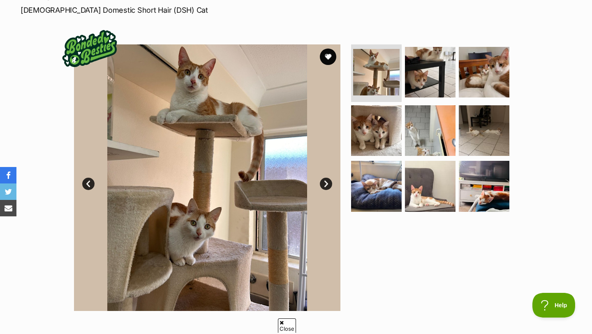
click at [326, 184] on link "Next" at bounding box center [326, 184] width 12 height 12
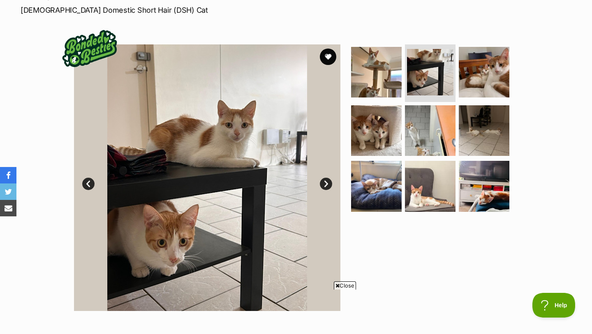
click at [326, 184] on link "Next" at bounding box center [326, 184] width 12 height 12
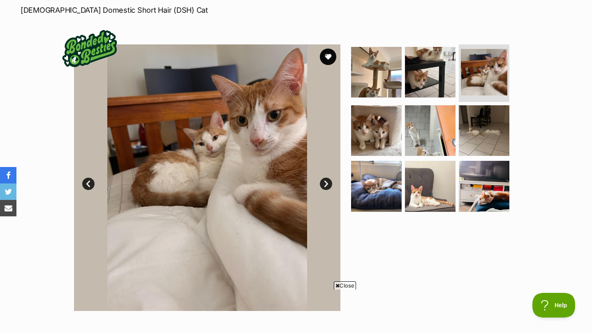
click at [326, 184] on link "Next" at bounding box center [326, 184] width 12 height 12
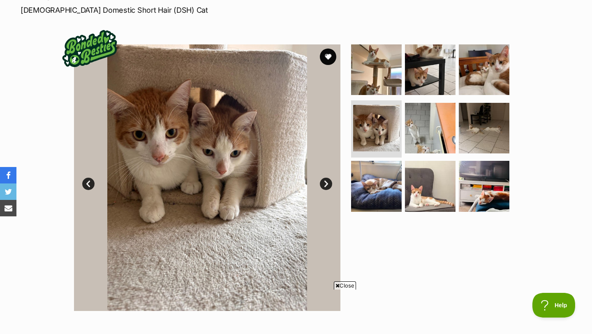
click at [326, 184] on link "Next" at bounding box center [326, 184] width 12 height 12
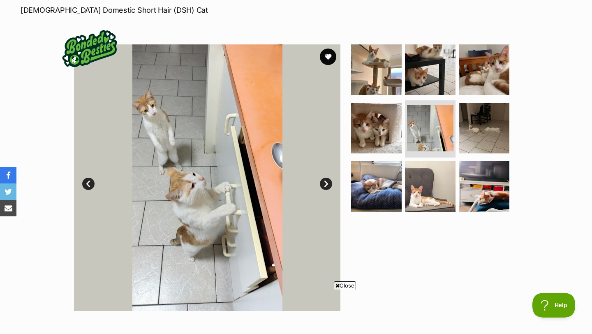
click at [326, 184] on link "Next" at bounding box center [326, 184] width 12 height 12
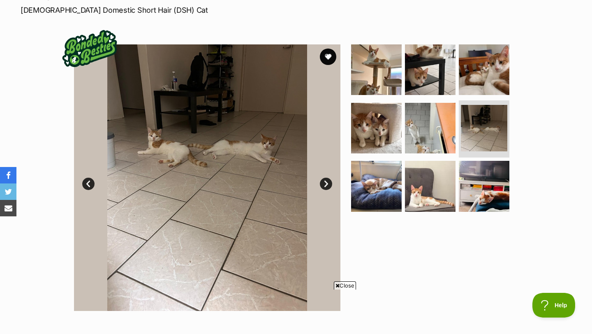
click at [326, 184] on link "Next" at bounding box center [326, 184] width 12 height 12
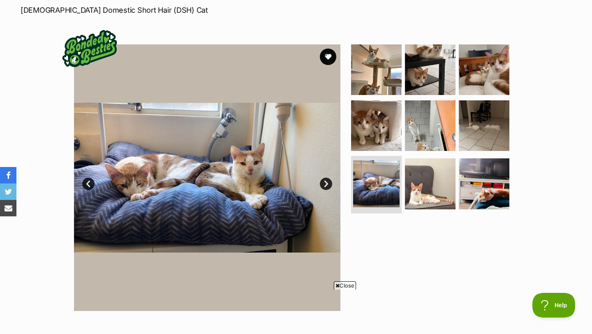
click at [326, 184] on link "Next" at bounding box center [326, 184] width 12 height 12
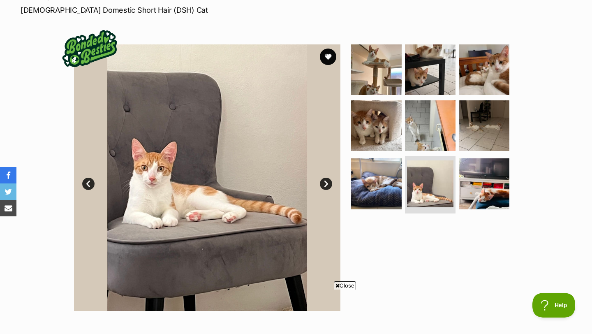
click at [326, 184] on link "Next" at bounding box center [326, 184] width 12 height 12
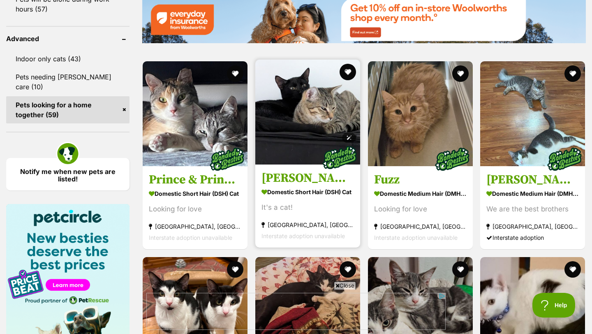
click at [311, 109] on img at bounding box center [307, 112] width 105 height 105
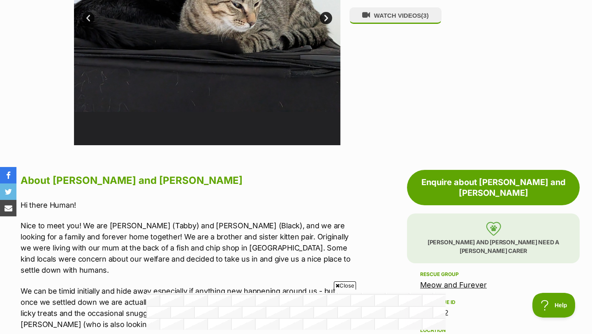
click at [336, 284] on icon at bounding box center [338, 285] width 4 height 5
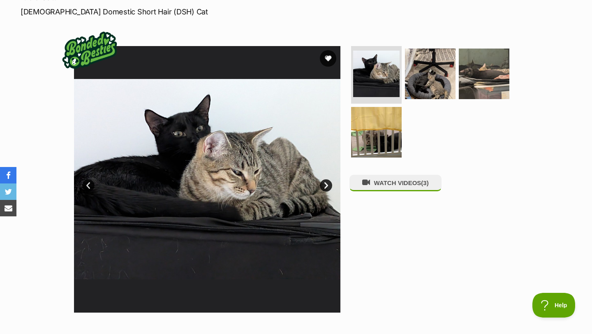
scroll to position [129, 0]
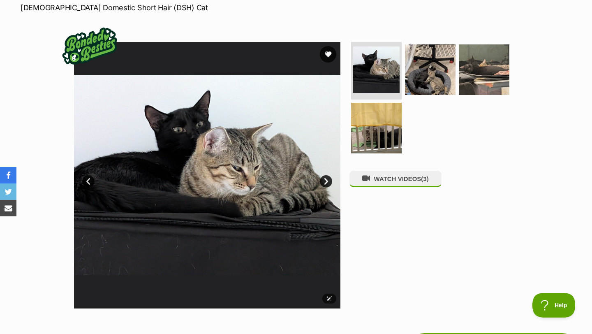
click at [324, 178] on link "Next" at bounding box center [326, 181] width 12 height 12
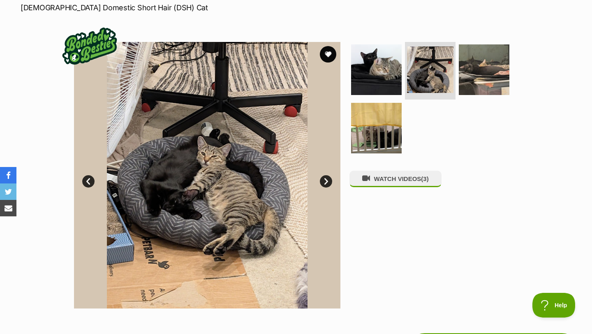
click at [324, 178] on link "Next" at bounding box center [326, 181] width 12 height 12
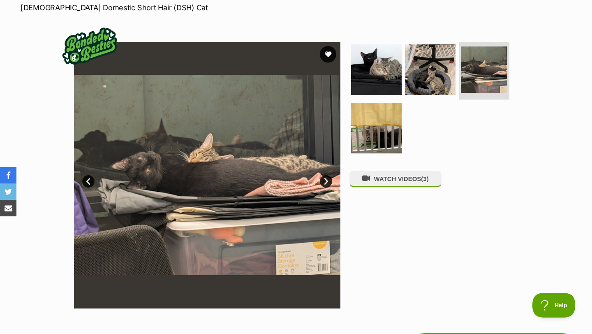
click at [324, 178] on link "Next" at bounding box center [326, 181] width 12 height 12
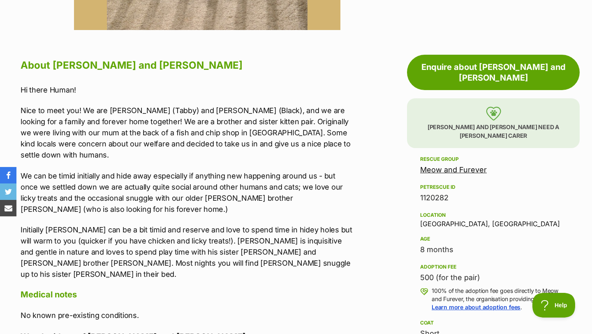
scroll to position [0, 0]
